Goal: Transaction & Acquisition: Purchase product/service

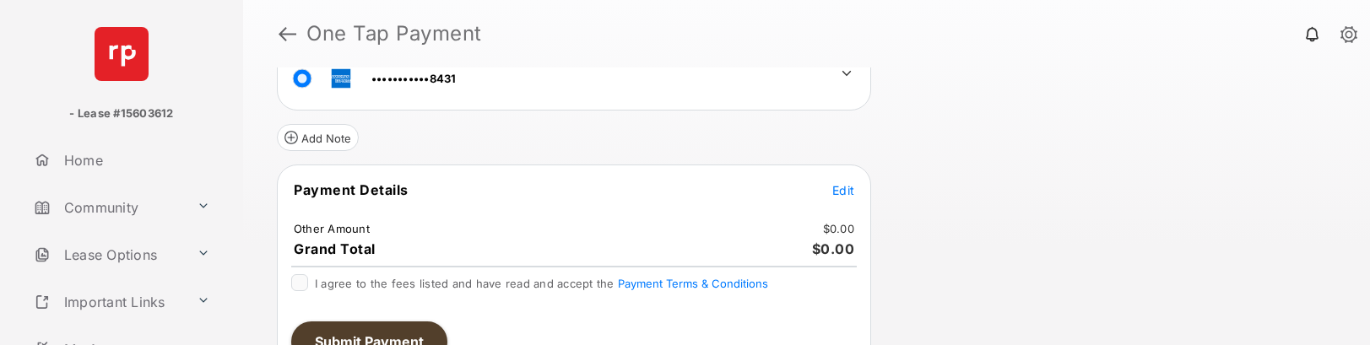
scroll to position [143, 0]
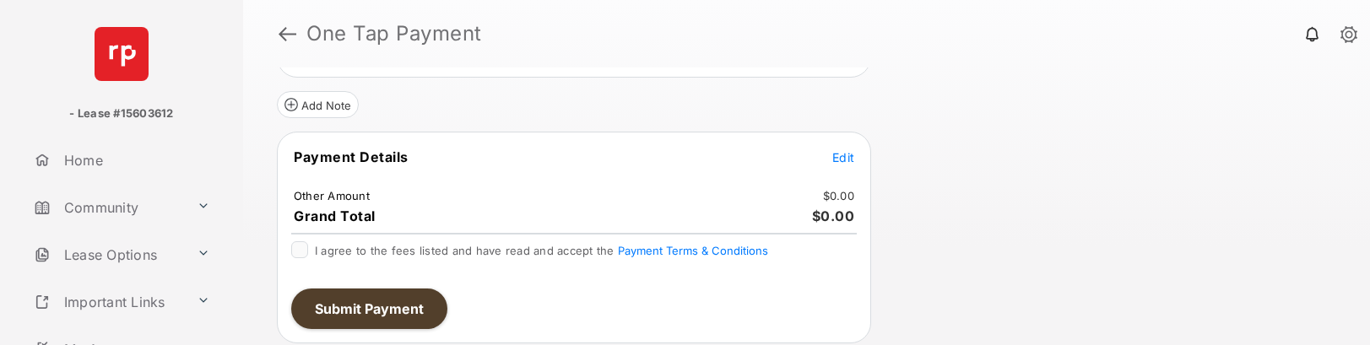
click at [848, 162] on span "Edit" at bounding box center [843, 157] width 22 height 14
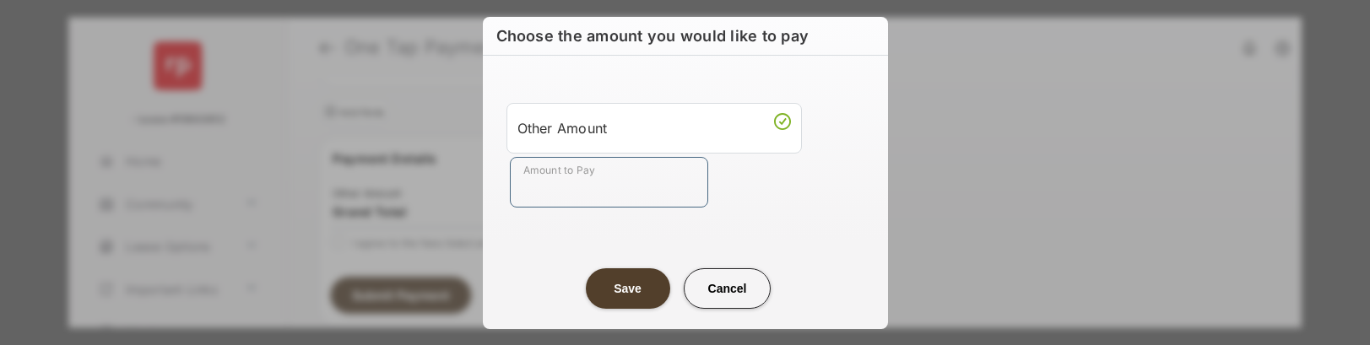
drag, startPoint x: 562, startPoint y: 161, endPoint x: 571, endPoint y: 176, distance: 17.8
click at [561, 161] on input "Amount to Pay" at bounding box center [609, 182] width 198 height 51
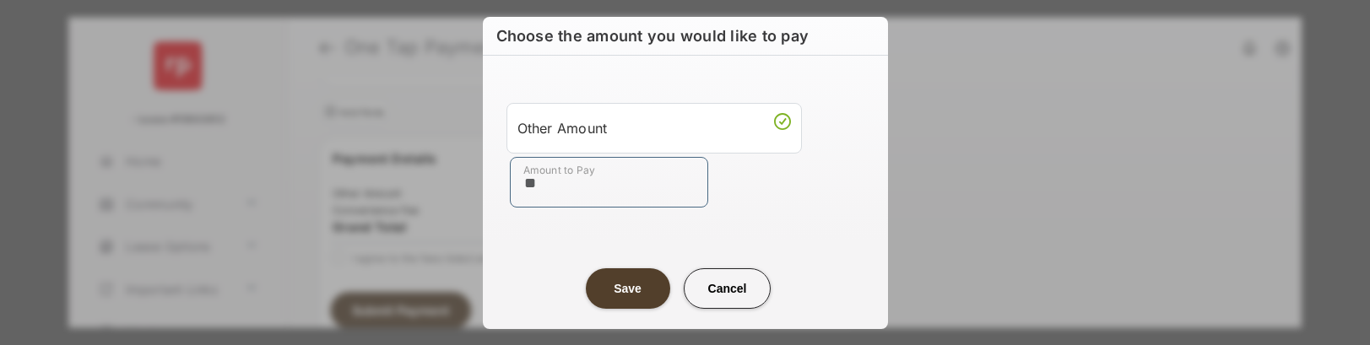
type input "**"
click at [641, 295] on button "Save" at bounding box center [628, 288] width 84 height 41
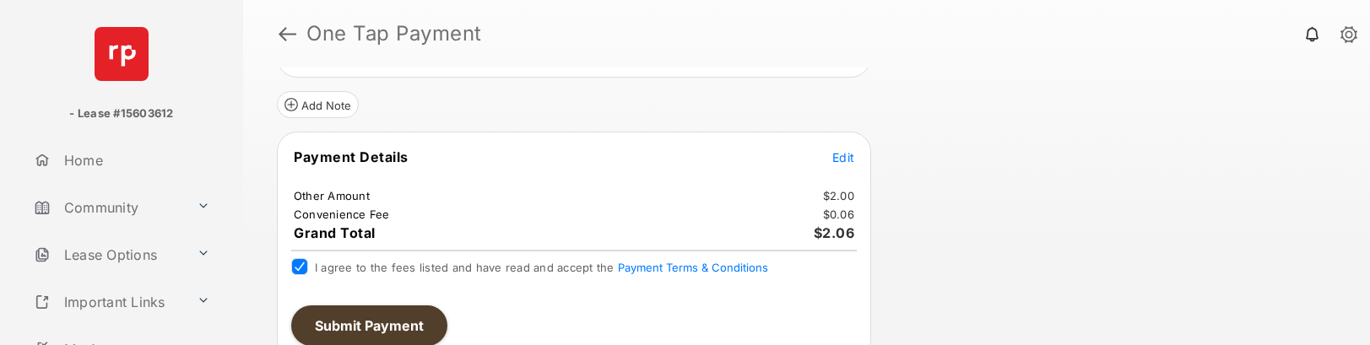
click at [365, 329] on button "Submit Payment" at bounding box center [369, 326] width 156 height 41
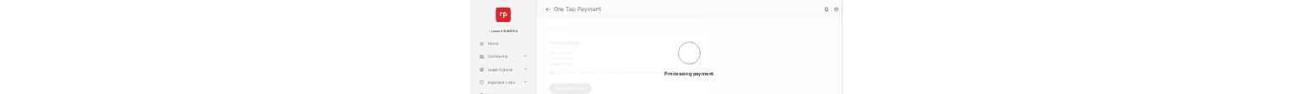
scroll to position [0, 0]
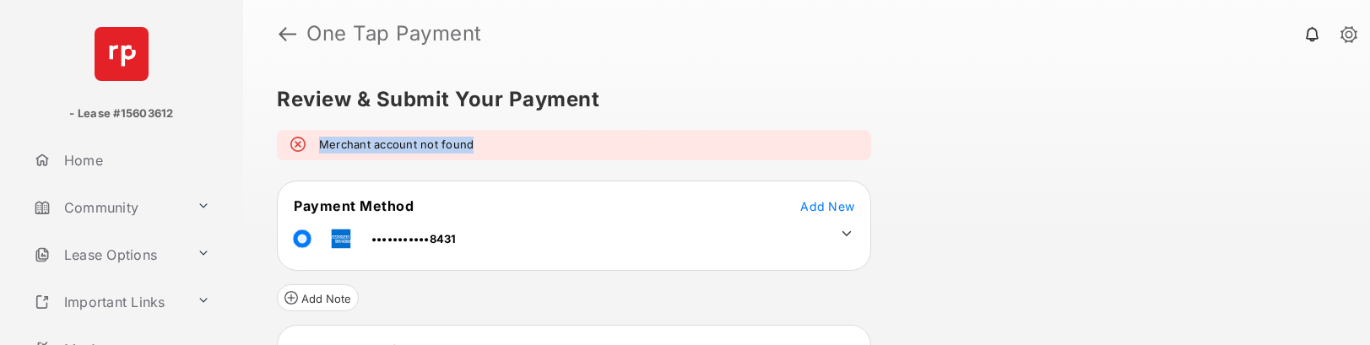
drag, startPoint x: 474, startPoint y: 145, endPoint x: 323, endPoint y: 149, distance: 151.1
click at [323, 149] on div "Merchant account not found" at bounding box center [574, 145] width 594 height 30
copy em "Merchant account not found"
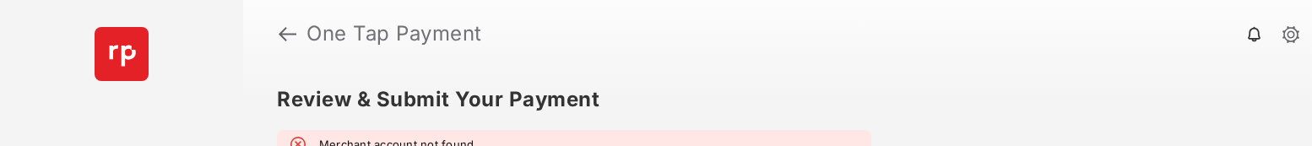
click at [1080, 66] on header "One Tap Payment" at bounding box center [777, 34] width 1069 height 68
